Goal: Task Accomplishment & Management: Manage account settings

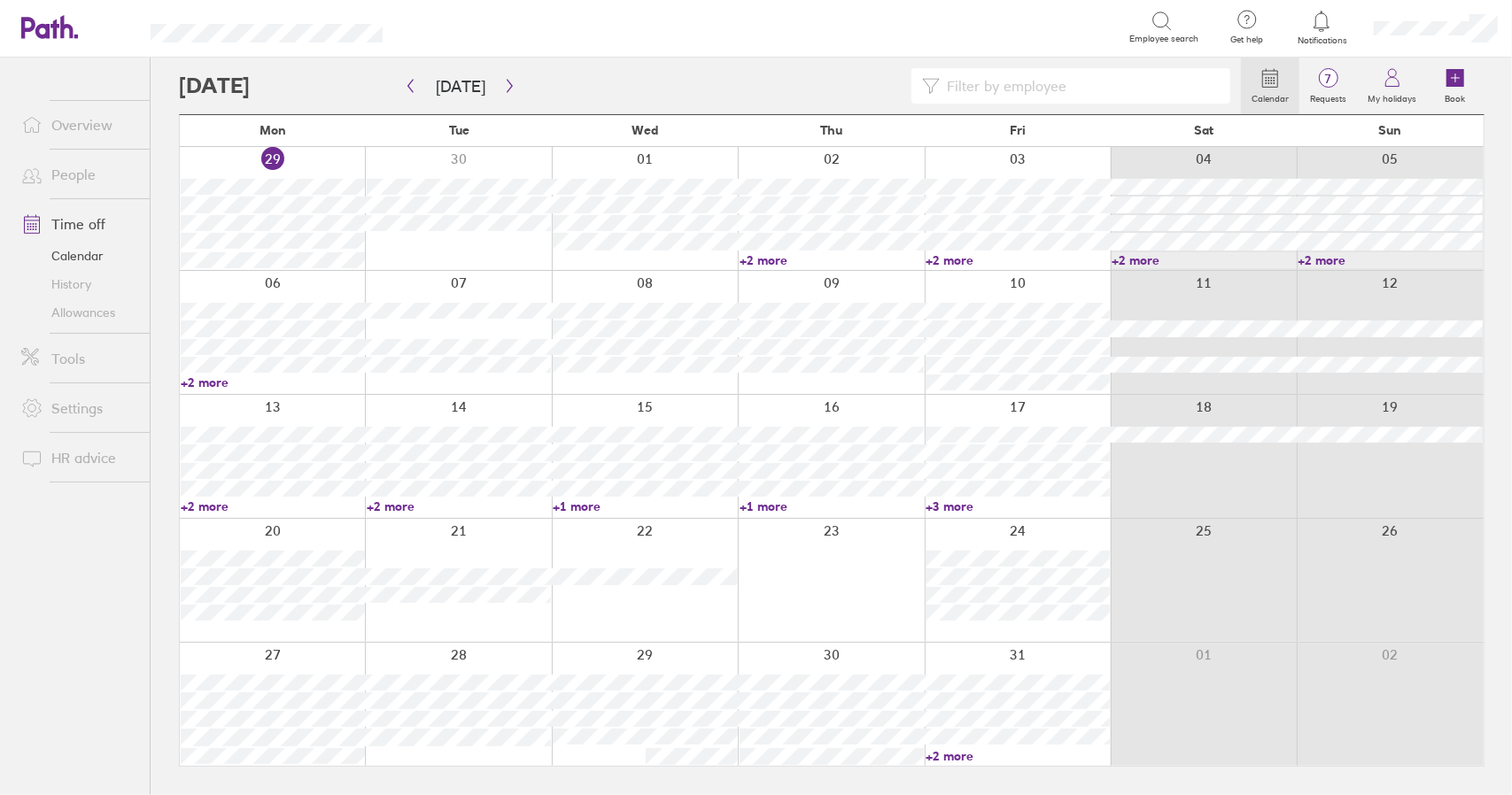
click at [76, 223] on link "Time off" at bounding box center [79, 224] width 143 height 36
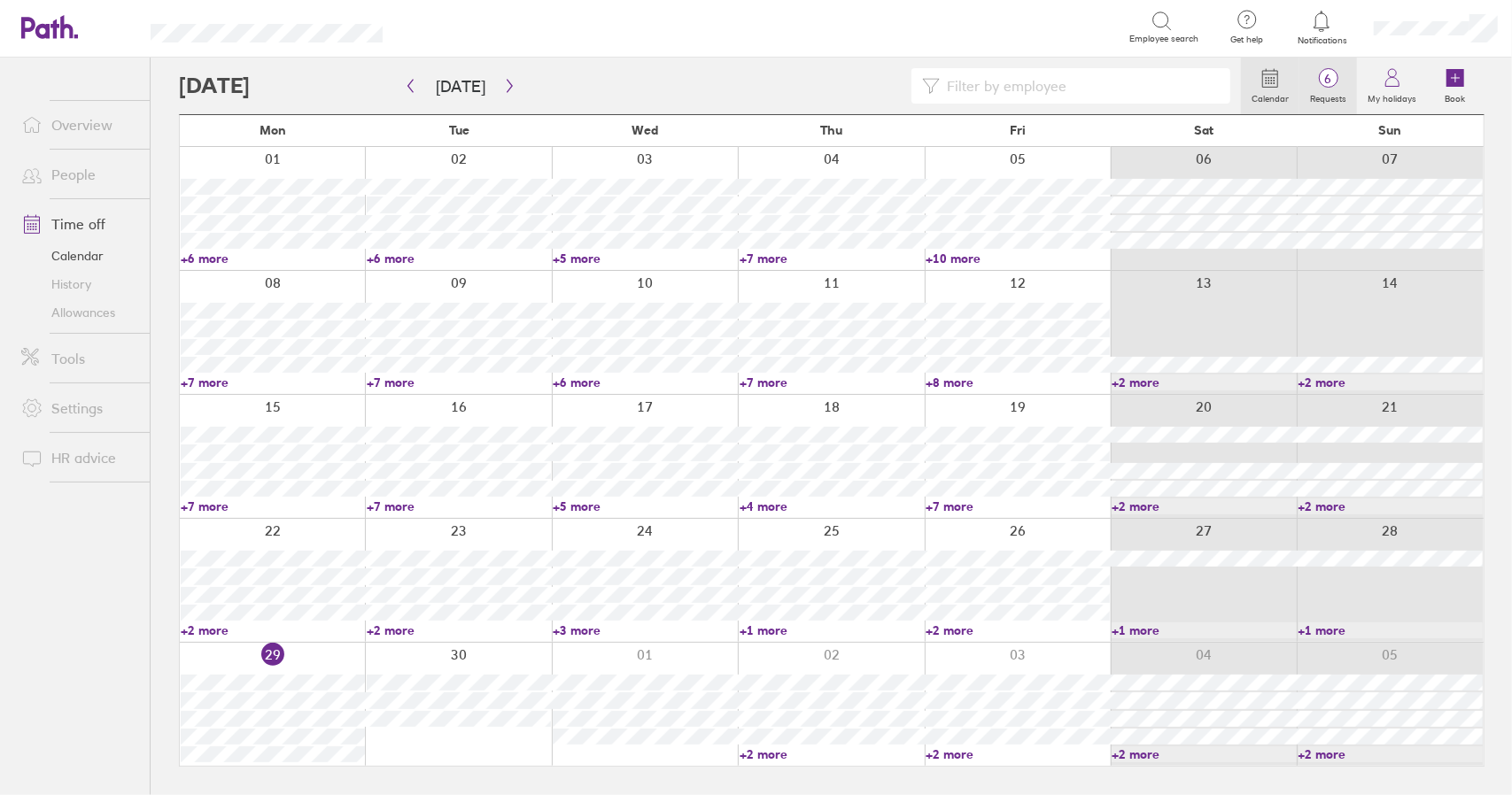
click at [1343, 83] on span "6" at bounding box center [1328, 78] width 57 height 14
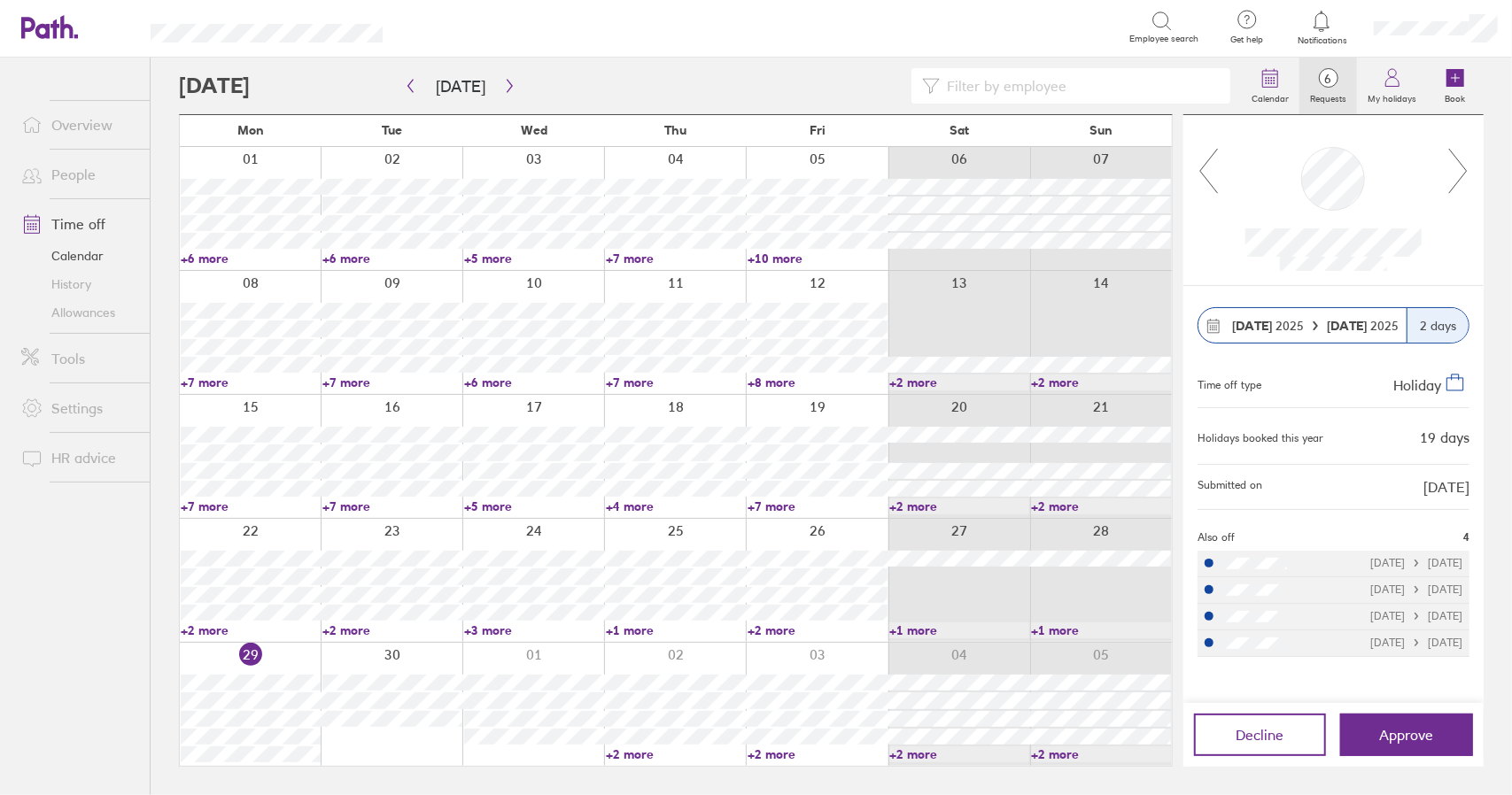
click at [1209, 179] on icon at bounding box center [1208, 170] width 23 height 48
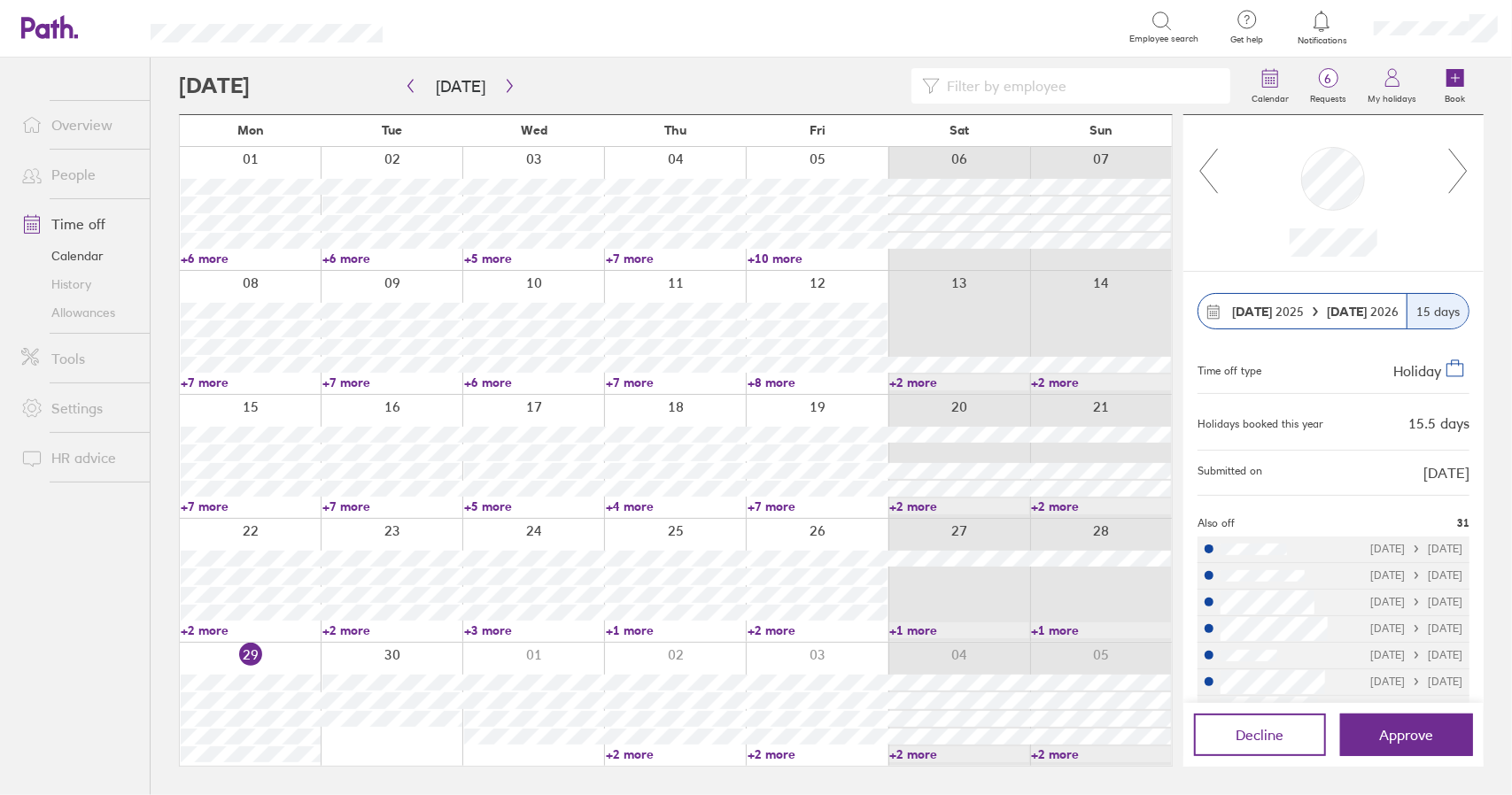
click at [1209, 179] on icon at bounding box center [1208, 170] width 23 height 48
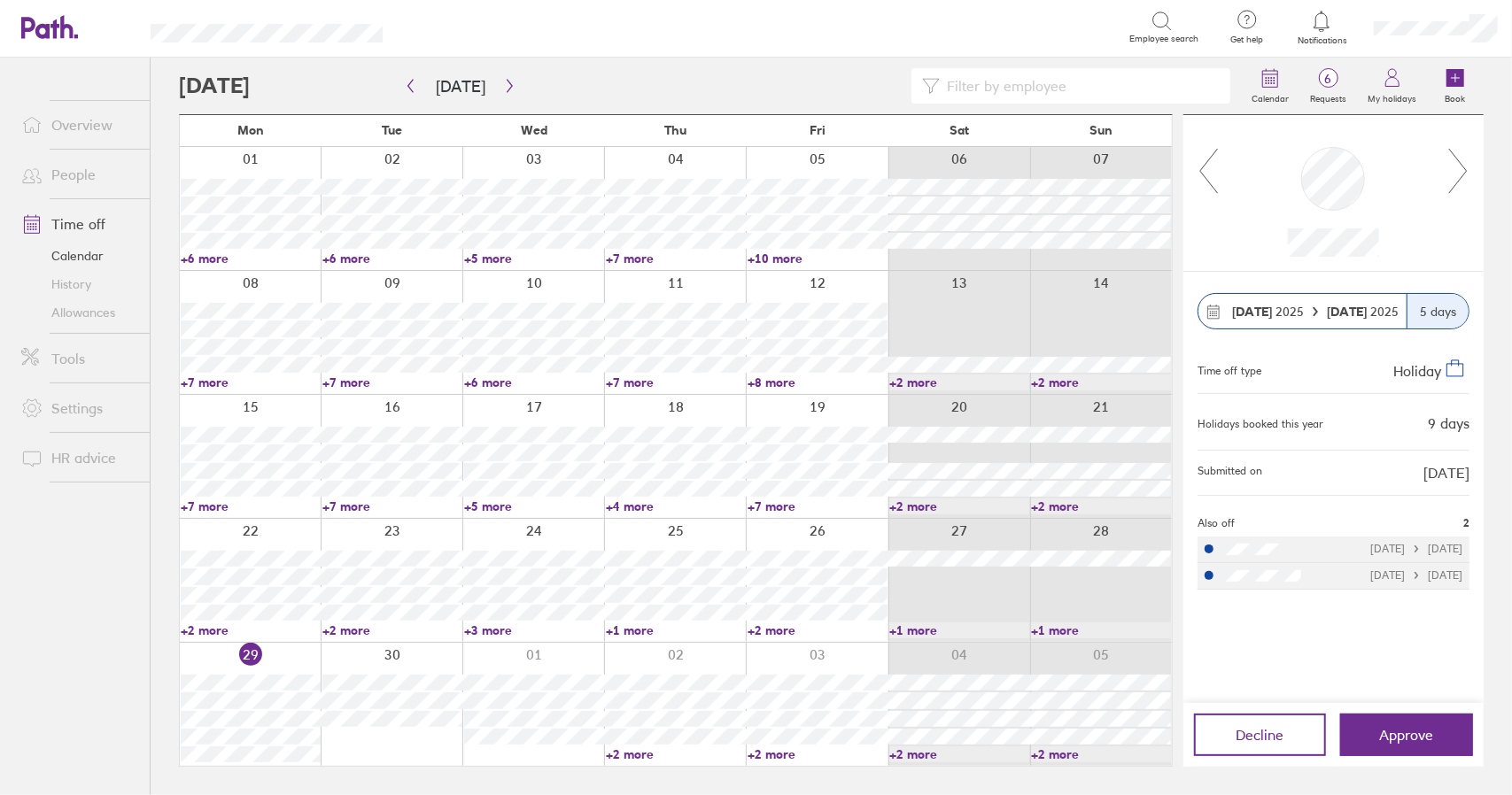
click at [1209, 179] on icon at bounding box center [1208, 170] width 23 height 48
click at [510, 86] on button "button" at bounding box center [510, 86] width 23 height 29
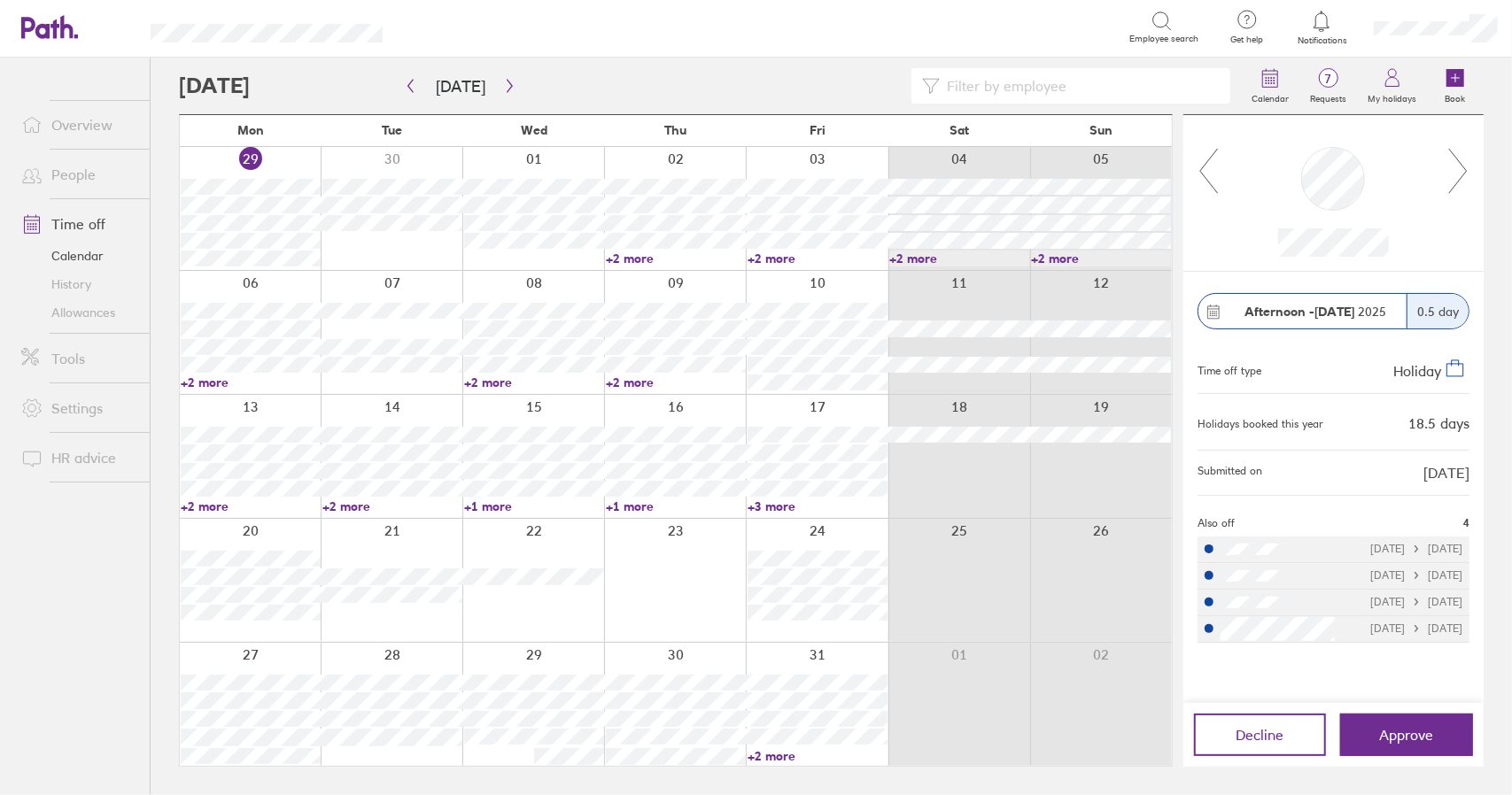
drag, startPoint x: 1337, startPoint y: 87, endPoint x: 1362, endPoint y: 119, distance: 40.6
click at [1337, 87] on icon at bounding box center [1328, 78] width 22 height 22
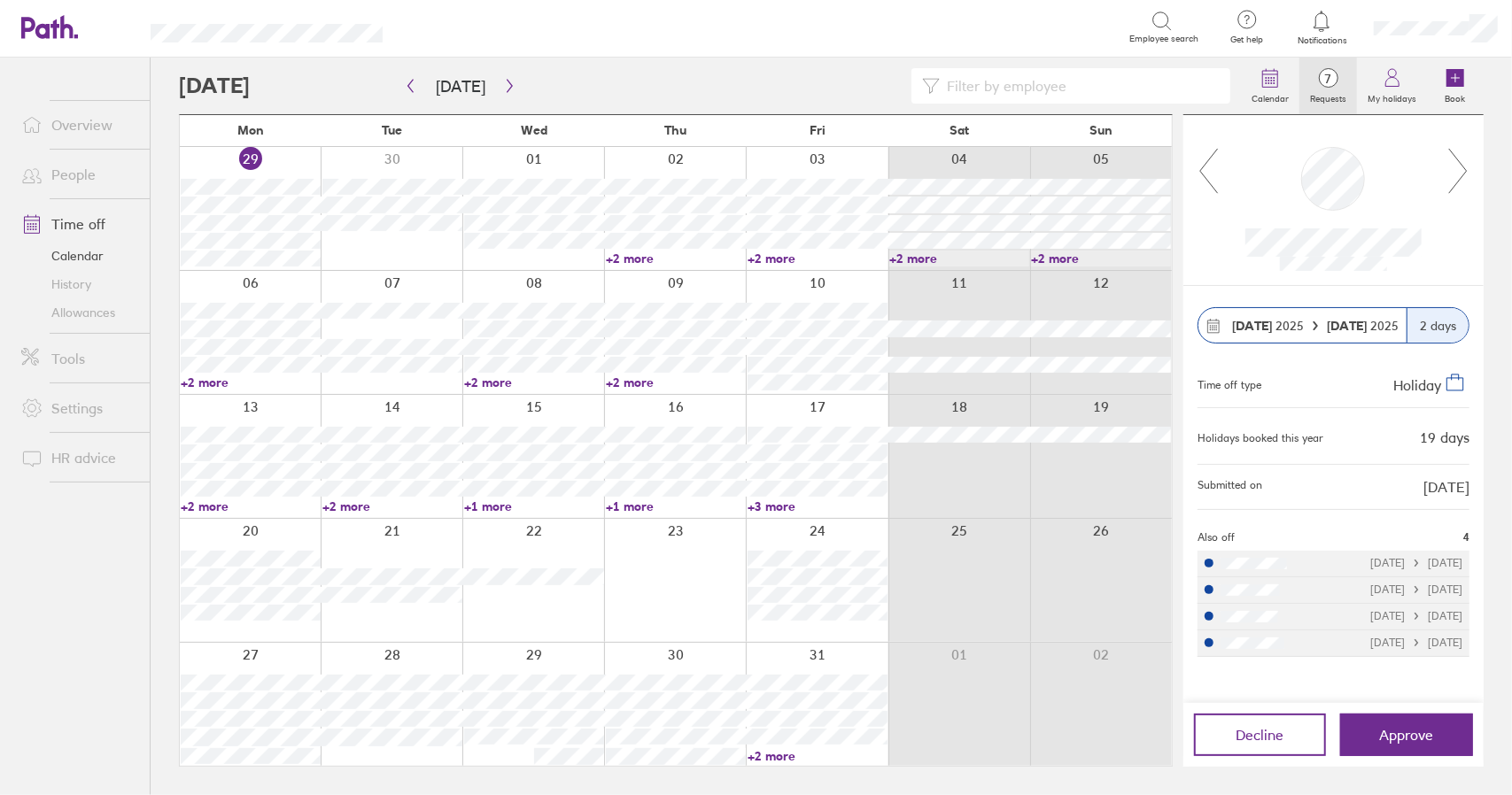
click at [1200, 174] on icon at bounding box center [1208, 170] width 23 height 48
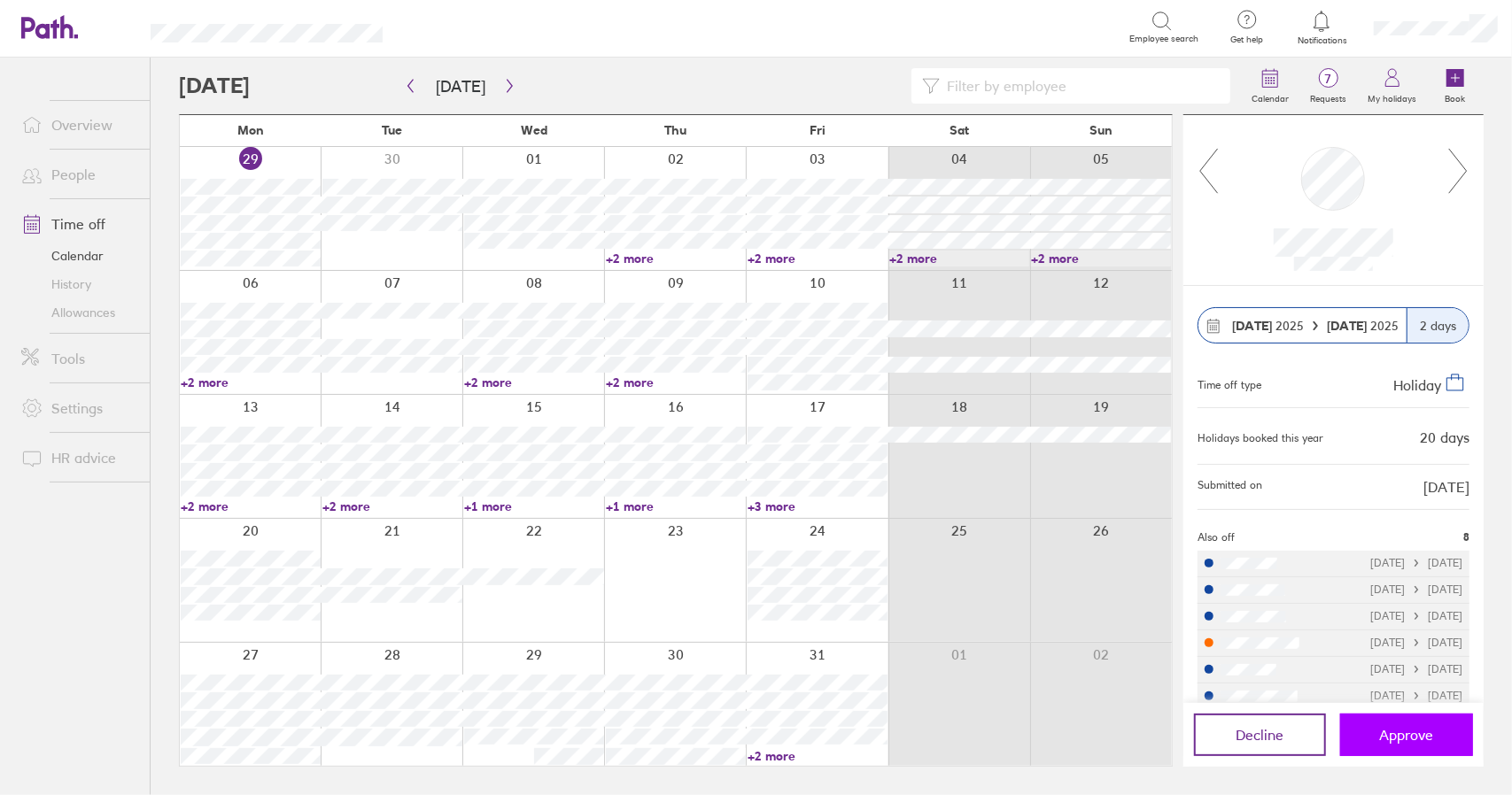
click at [1401, 734] on span "Approve" at bounding box center [1406, 734] width 54 height 16
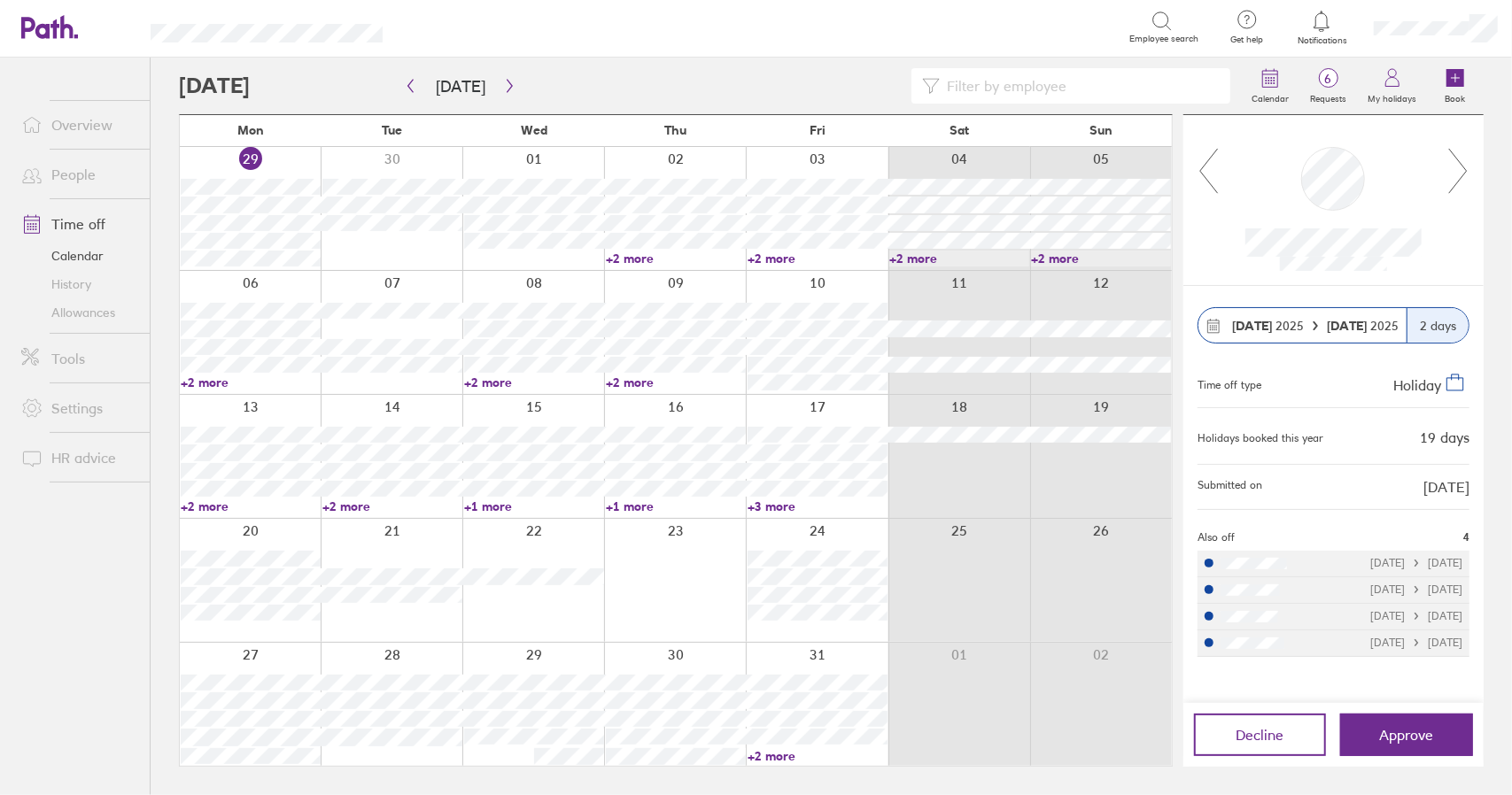
click at [218, 383] on link "+2 more" at bounding box center [250, 382] width 140 height 16
click at [156, 209] on div "Calendar 6 Requests My holidays Book [DATE] [DATE] Mon Tue Wed Thu Fri Sat Sun …" at bounding box center [831, 426] width 1362 height 738
click at [622, 381] on link "+2 more" at bounding box center [675, 382] width 140 height 16
click at [629, 381] on link "+2 more" at bounding box center [675, 382] width 140 height 16
click at [205, 507] on link "+2 more" at bounding box center [250, 506] width 140 height 16
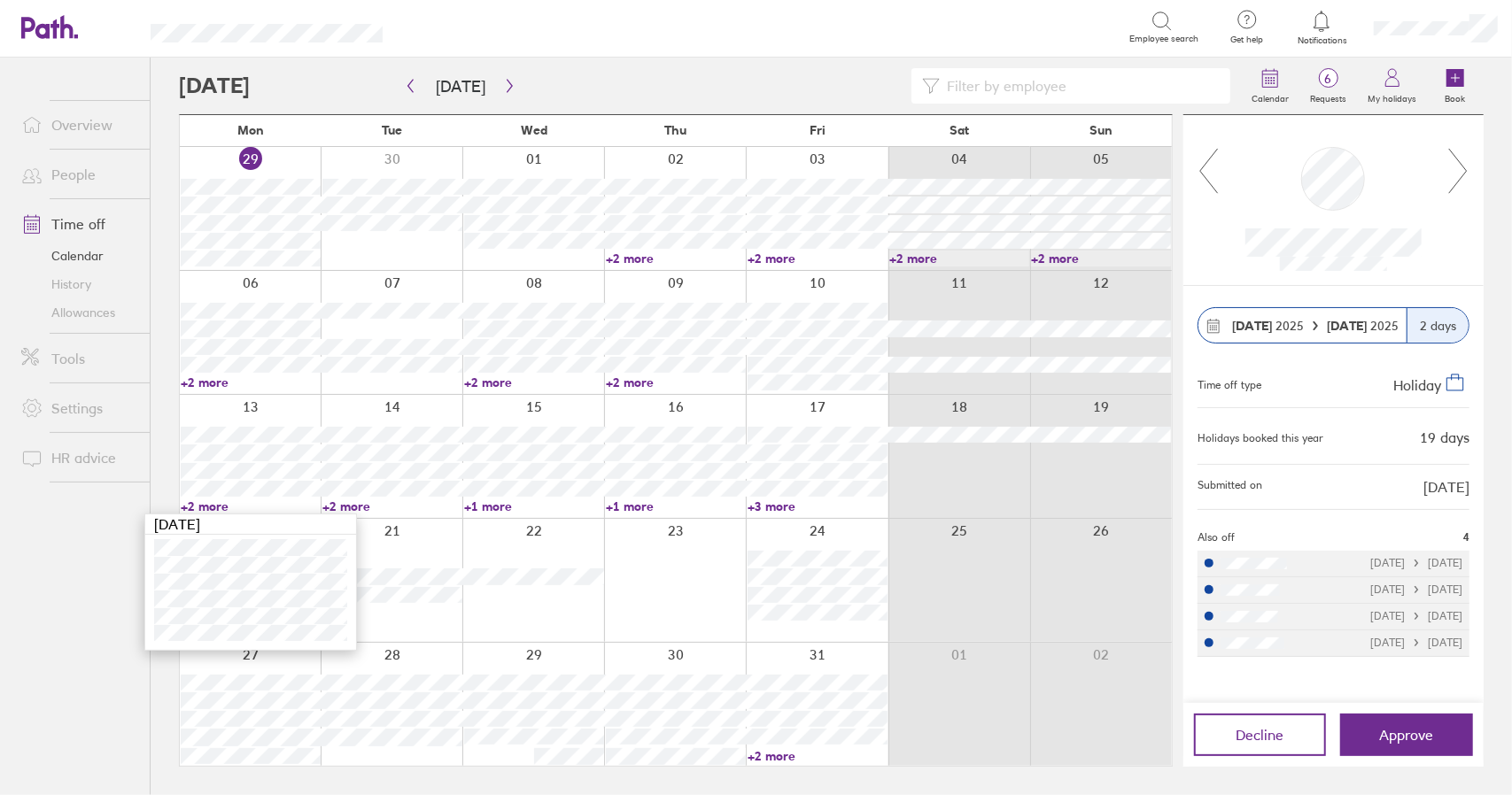
click at [205, 507] on link "+2 more" at bounding box center [250, 506] width 140 height 16
click at [345, 509] on link "+2 more" at bounding box center [392, 506] width 140 height 16
click at [481, 505] on link "+1 more" at bounding box center [534, 506] width 140 height 16
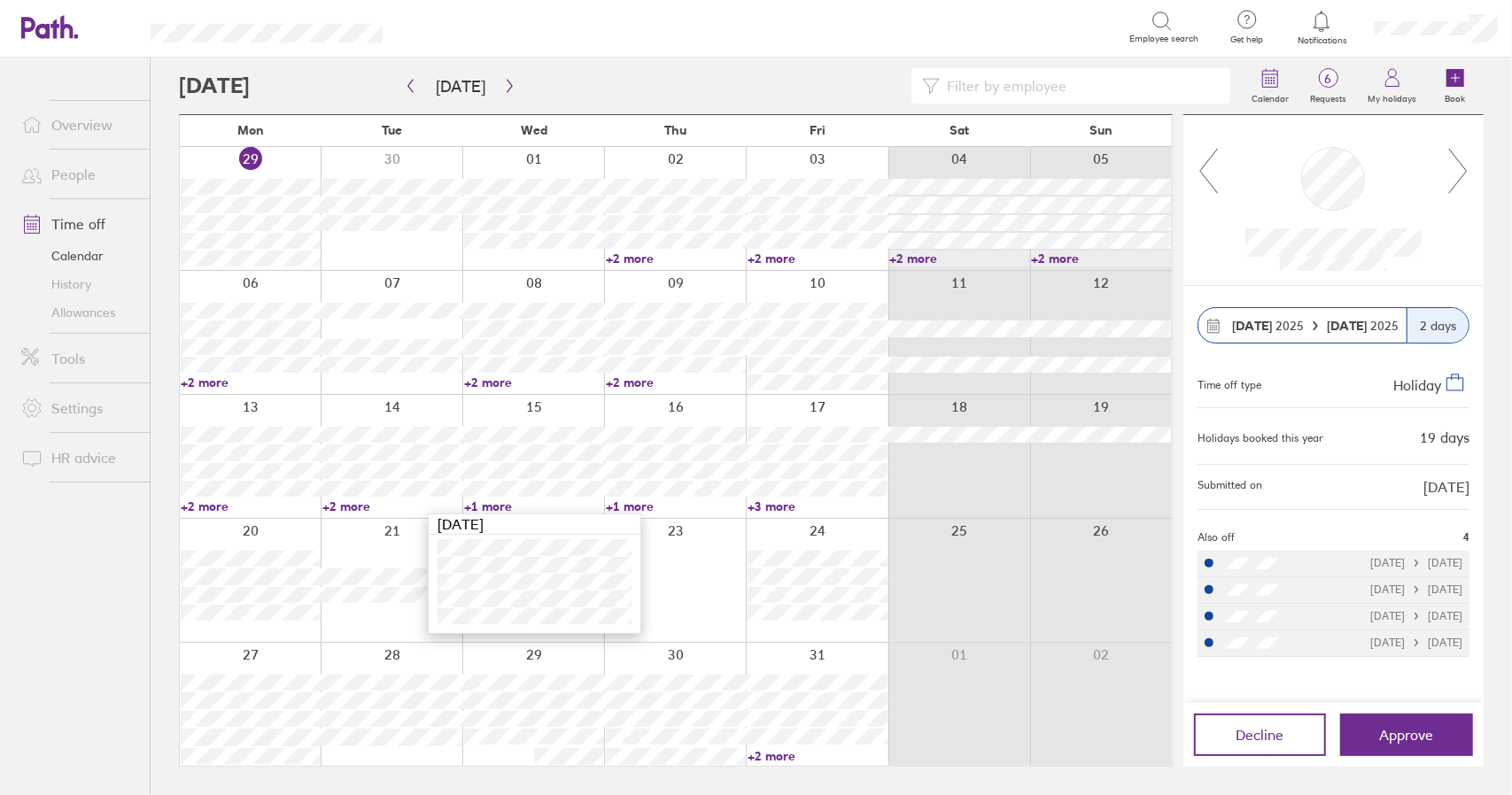
click at [496, 505] on link "+1 more" at bounding box center [534, 506] width 140 height 16
click at [632, 509] on link "+1 more" at bounding box center [675, 506] width 140 height 16
click at [631, 506] on link "+1 more" at bounding box center [675, 506] width 140 height 16
click at [779, 502] on link "+3 more" at bounding box center [817, 506] width 140 height 16
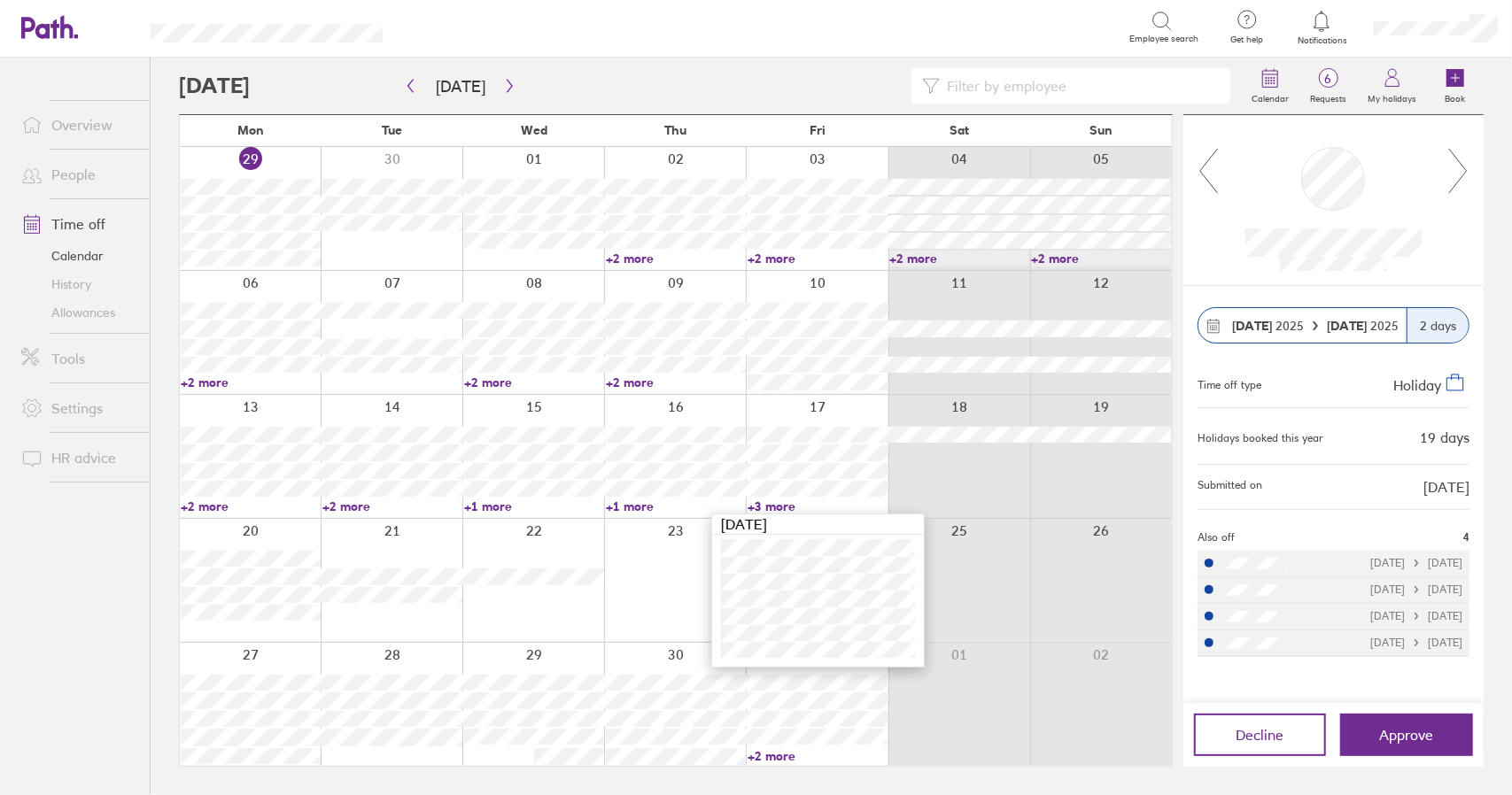
click at [775, 504] on link "+3 more" at bounding box center [817, 506] width 140 height 16
click at [764, 257] on link "+2 more" at bounding box center [817, 258] width 140 height 16
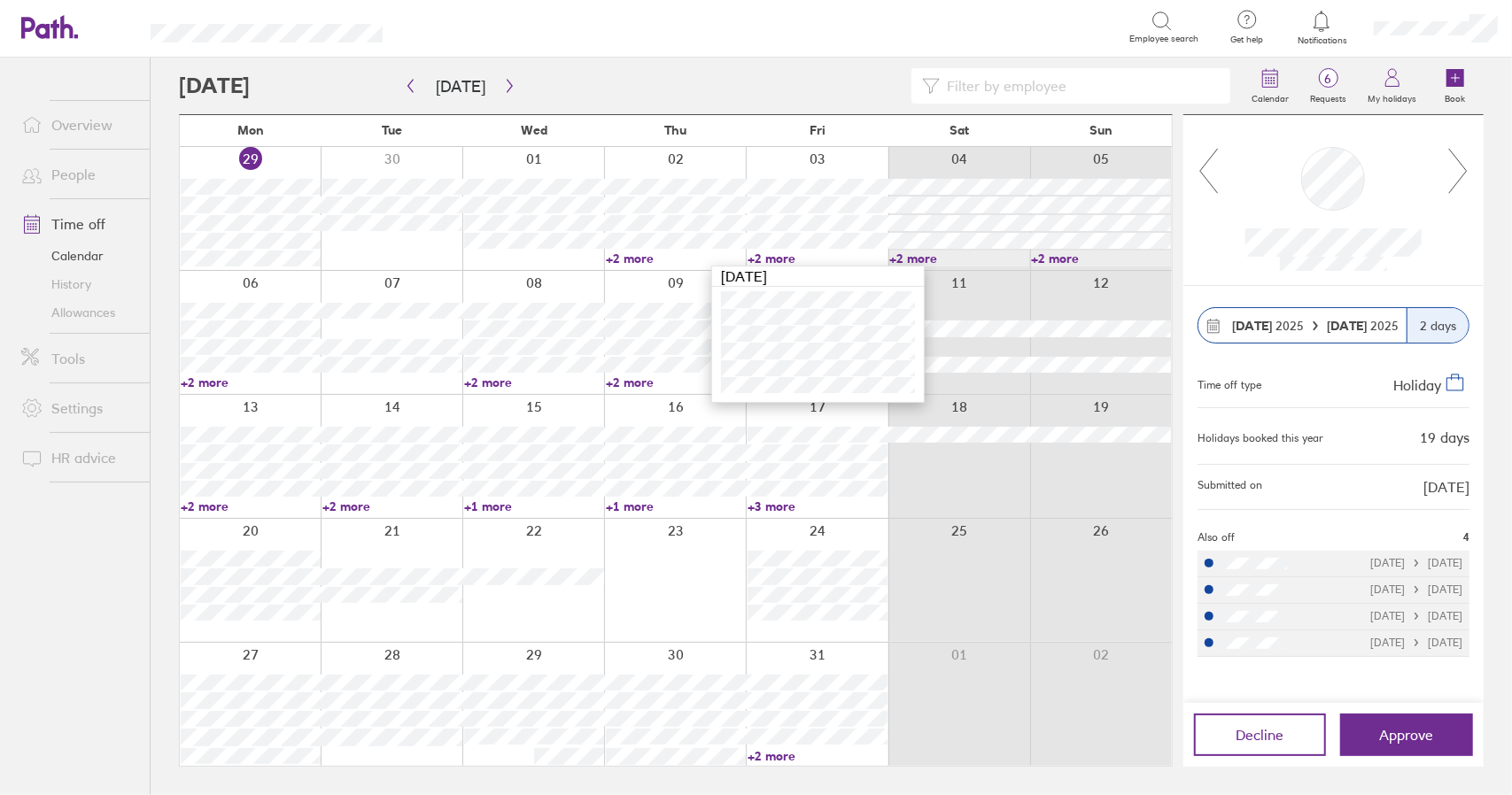
click at [770, 254] on link "+2 more" at bounding box center [817, 258] width 140 height 16
click at [629, 261] on link "+2 more" at bounding box center [675, 258] width 140 height 16
click at [629, 257] on link "+2 more" at bounding box center [675, 258] width 140 height 16
click at [206, 379] on link "+2 more" at bounding box center [250, 382] width 140 height 16
click at [206, 382] on link "+2 more" at bounding box center [250, 382] width 140 height 16
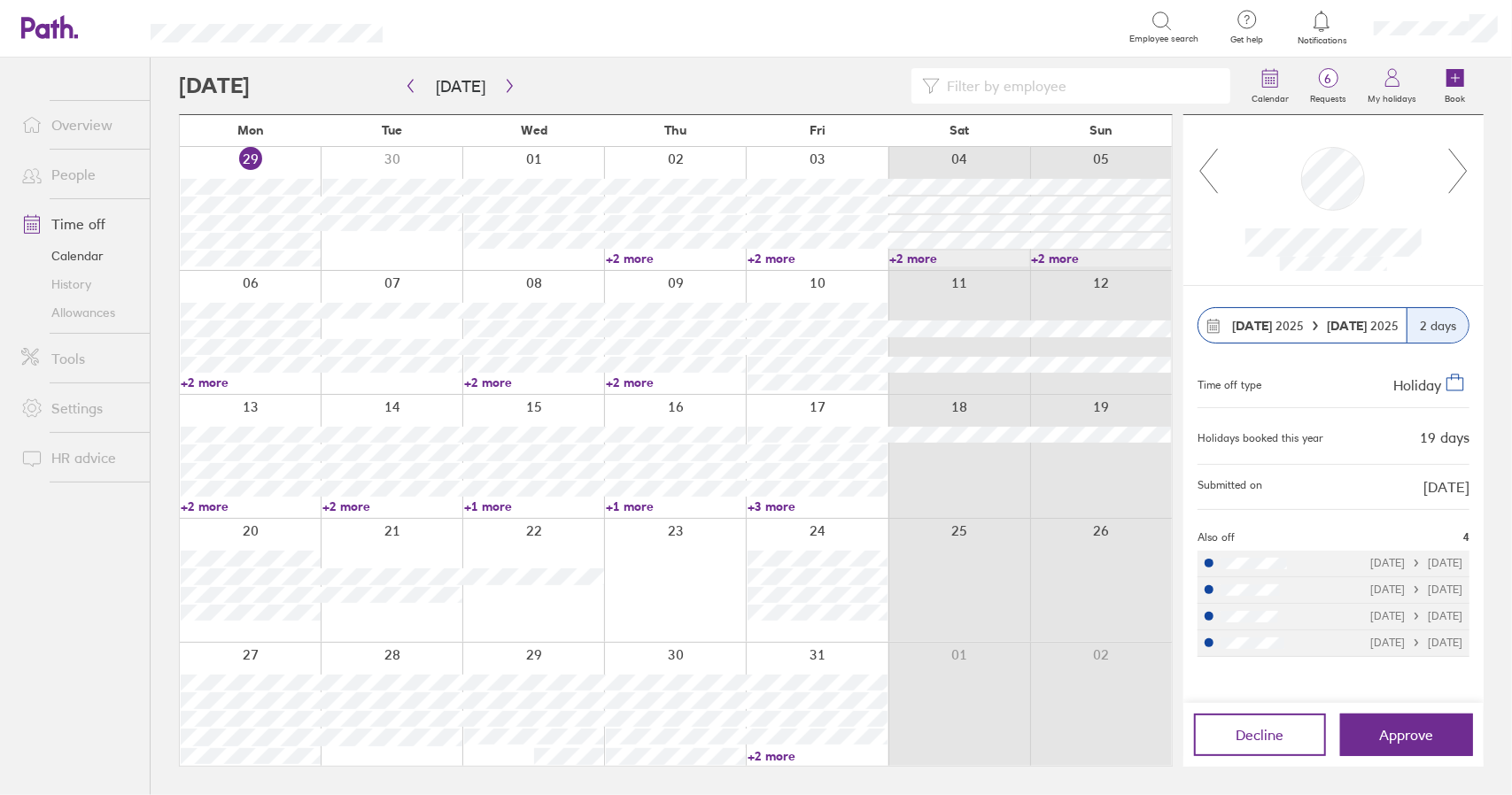
click at [493, 382] on link "+2 more" at bounding box center [534, 382] width 140 height 16
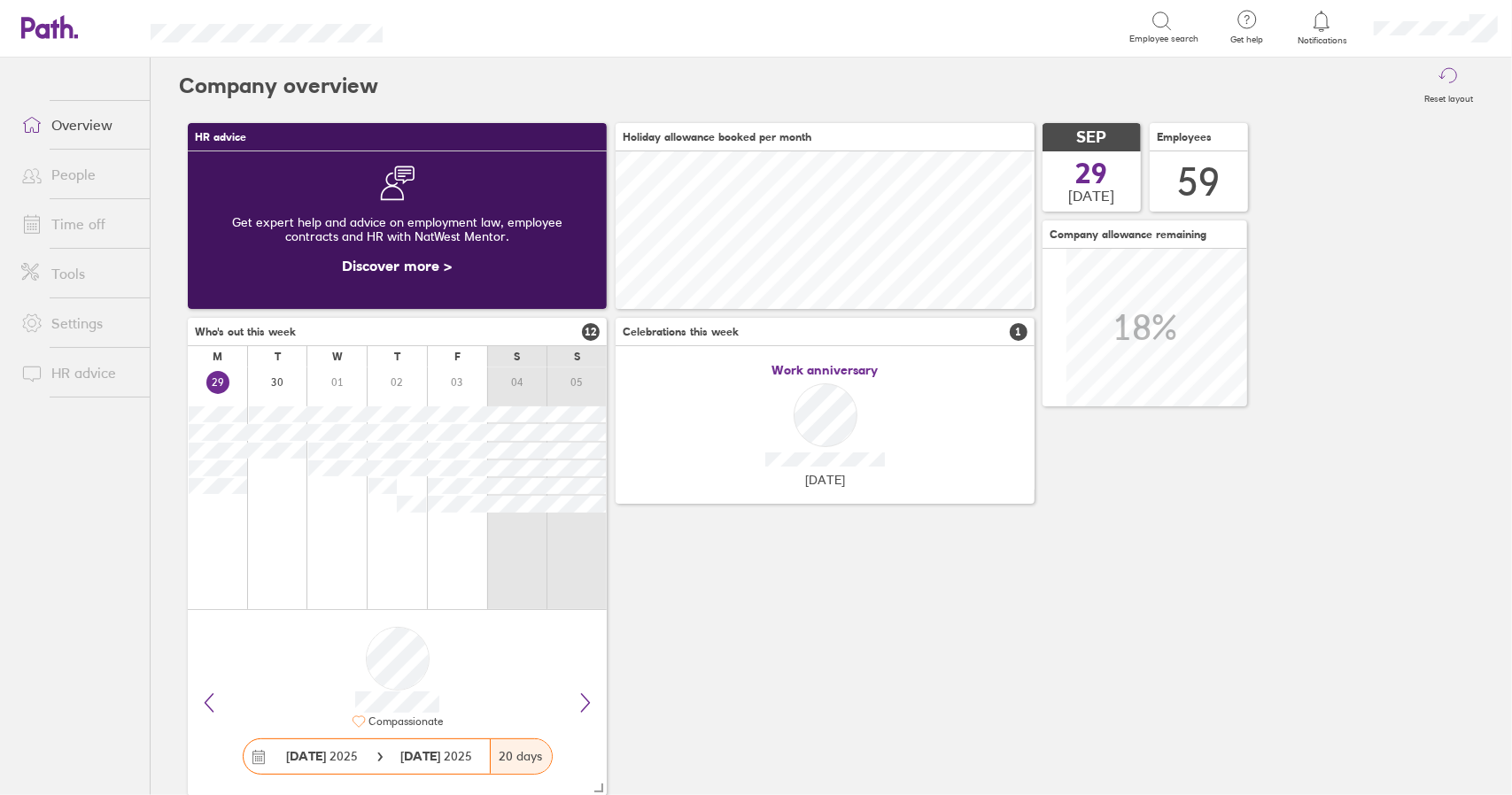
scroll to position [158, 418]
click at [74, 218] on link "Time off" at bounding box center [79, 224] width 143 height 36
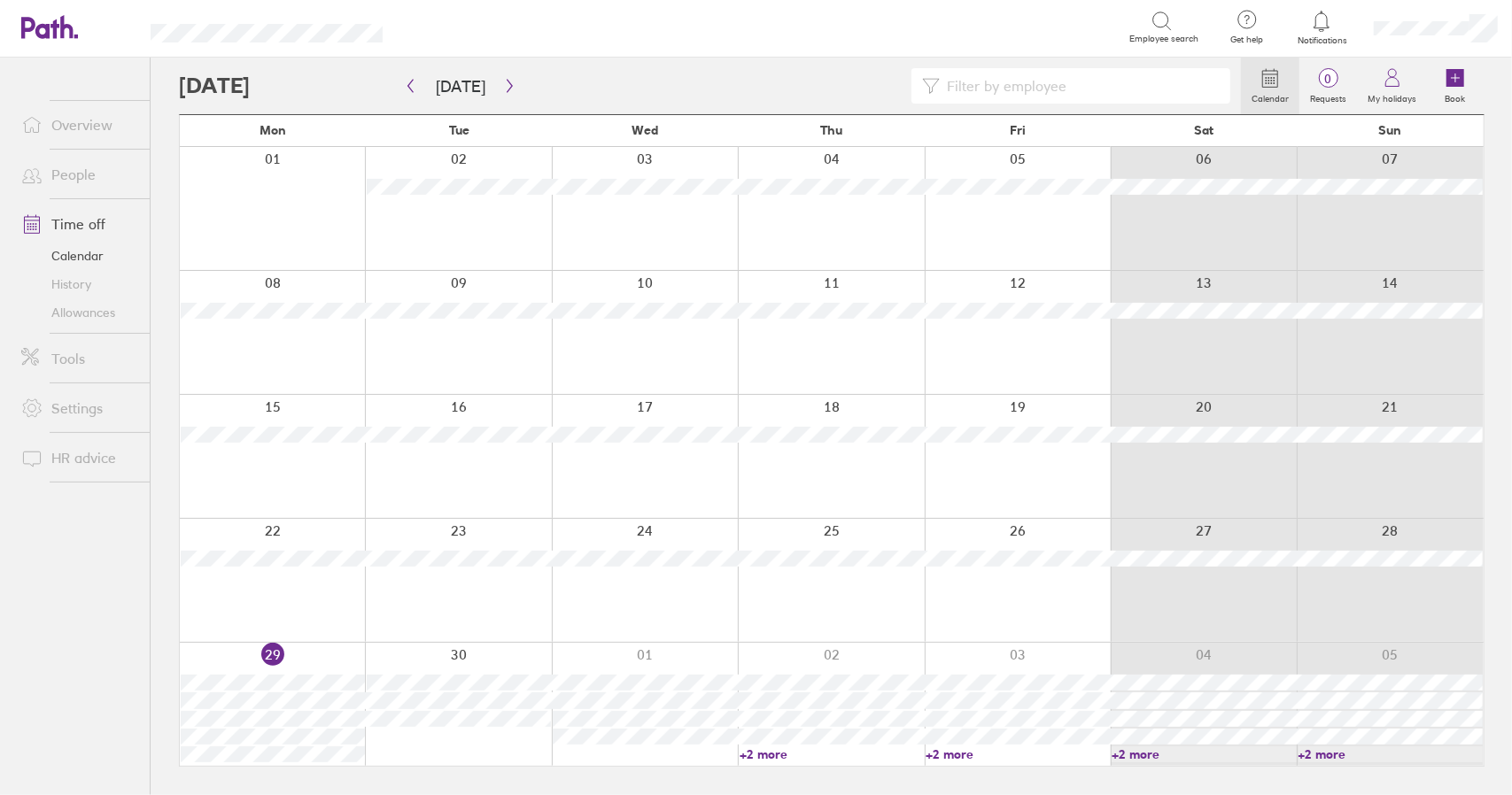
click at [90, 221] on link "Time off" at bounding box center [79, 224] width 143 height 36
click at [81, 225] on link "Time off" at bounding box center [79, 224] width 143 height 36
